Goal: Information Seeking & Learning: Learn about a topic

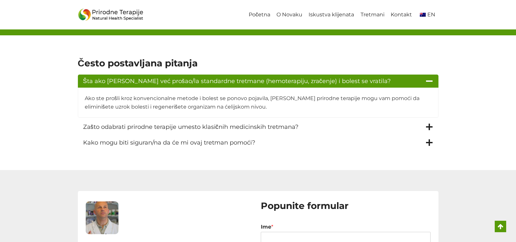
scroll to position [855, 0]
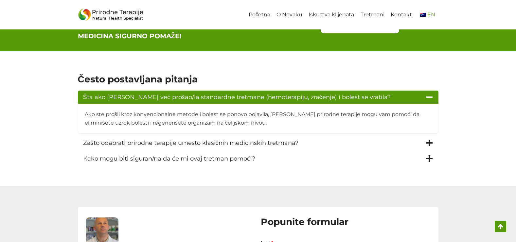
click at [433, 13] on span "EN" at bounding box center [431, 14] width 8 height 6
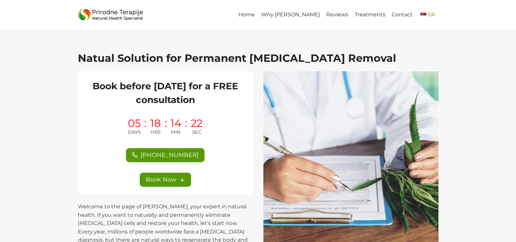
click at [432, 14] on span "SR" at bounding box center [431, 14] width 7 height 6
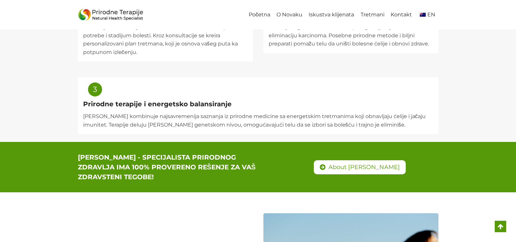
scroll to position [458, 0]
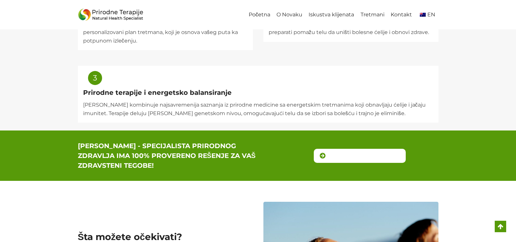
click at [349, 156] on span "About Novak" at bounding box center [363, 155] width 71 height 9
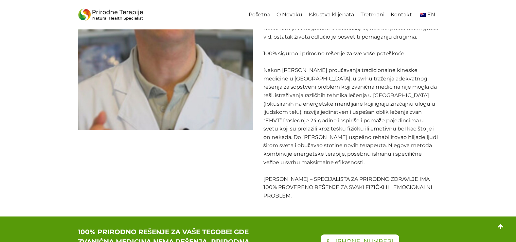
scroll to position [98, 0]
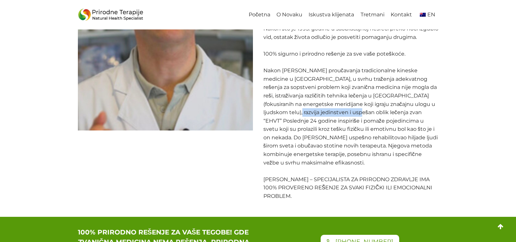
drag, startPoint x: 319, startPoint y: 103, endPoint x: 383, endPoint y: 100, distance: 64.2
click at [383, 100] on p "Specijalista prirodnog zdravlja i energetske medicine, Mr. Novak, osnivač je EH…" at bounding box center [350, 83] width 175 height 235
copy p "oblik lečenja zvan “EHVT”"
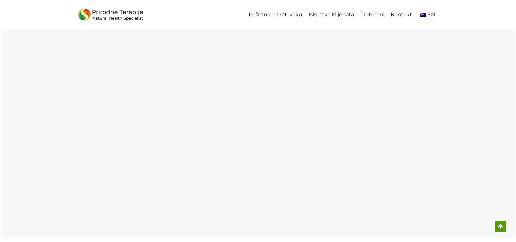
scroll to position [1310, 0]
